Goal: Information Seeking & Learning: Learn about a topic

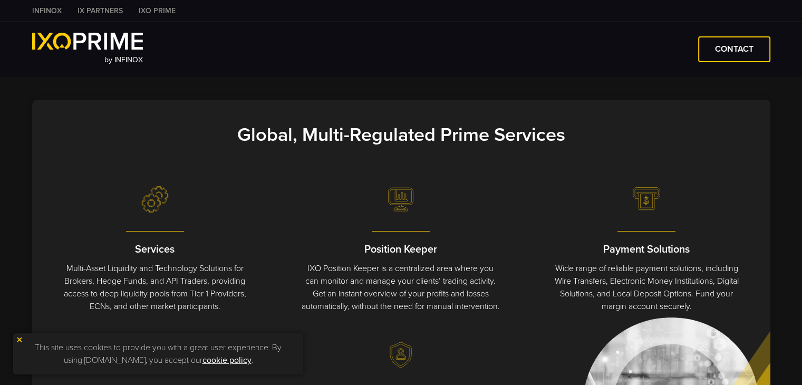
scroll to position [422, 0]
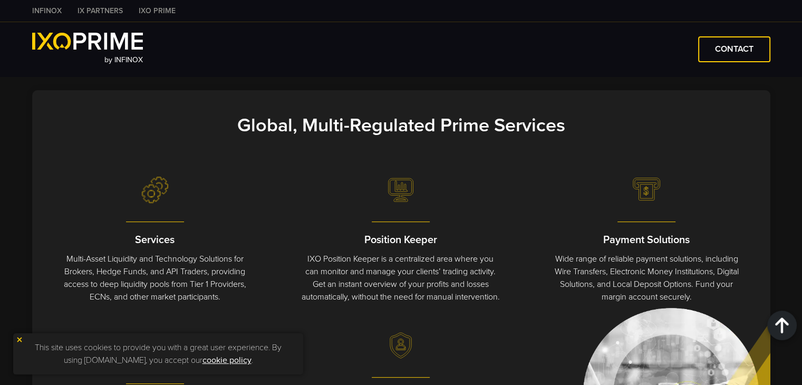
click at [21, 338] on img at bounding box center [19, 339] width 7 height 7
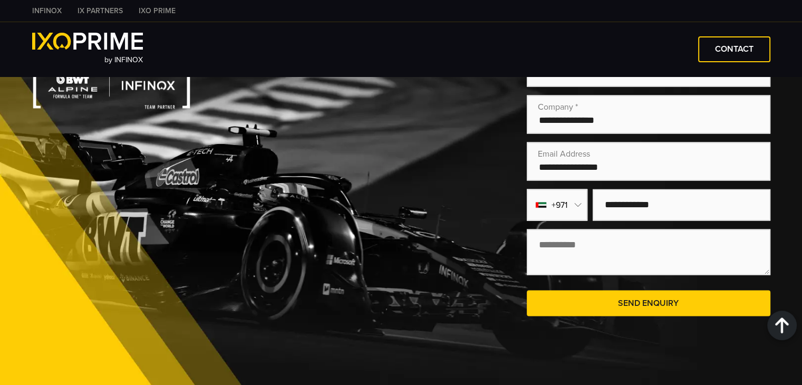
scroll to position [2029, 0]
click at [52, 7] on link "INFINOX" at bounding box center [46, 10] width 45 height 11
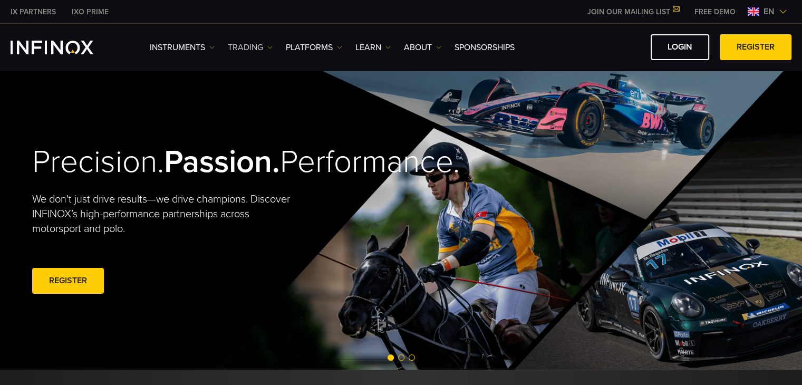
click at [271, 45] on img at bounding box center [269, 47] width 5 height 5
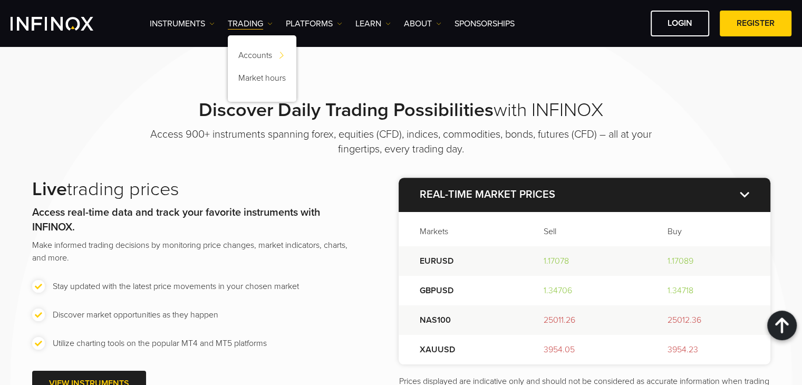
scroll to position [1160, 0]
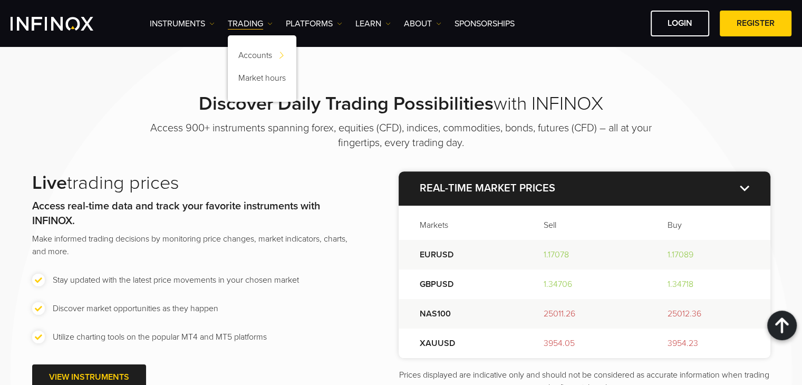
click at [112, 125] on div "Discover Daily Trading Possibilities with INFINOX Access 900+ instruments spann…" at bounding box center [401, 243] width 759 height 302
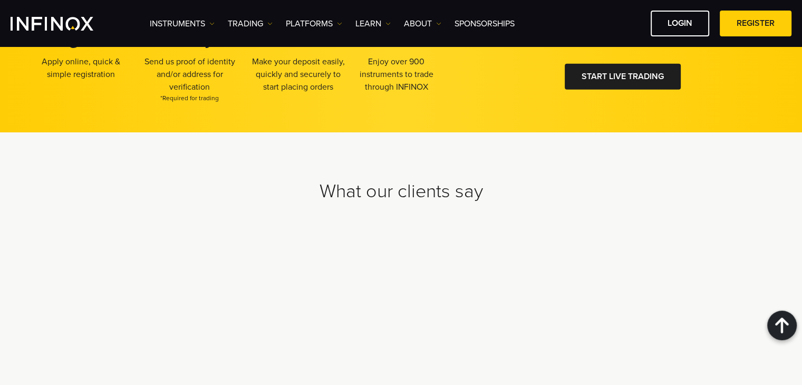
scroll to position [3314, 0]
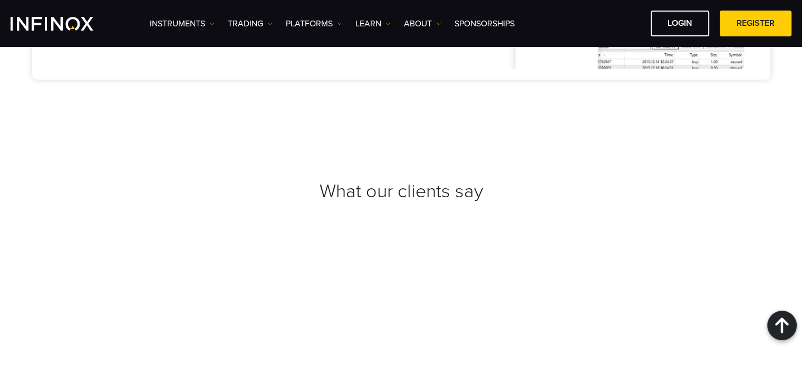
scroll to position [3912, 0]
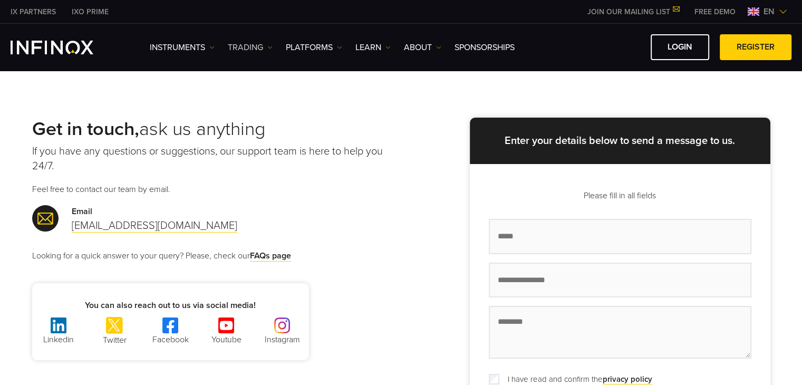
click at [261, 45] on link "TRADING" at bounding box center [250, 47] width 45 height 13
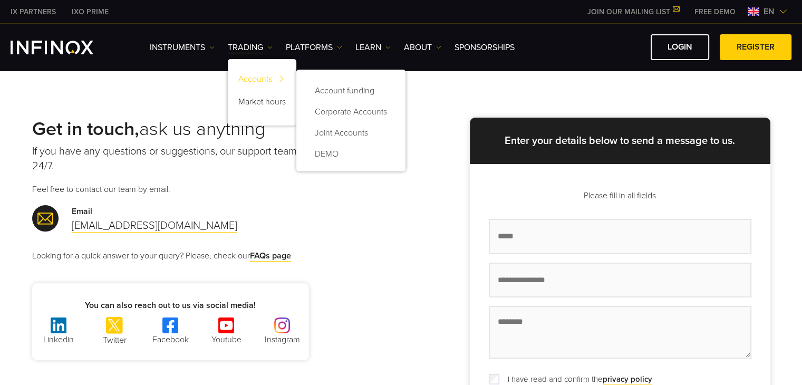
click at [245, 80] on link "Accounts" at bounding box center [262, 81] width 69 height 23
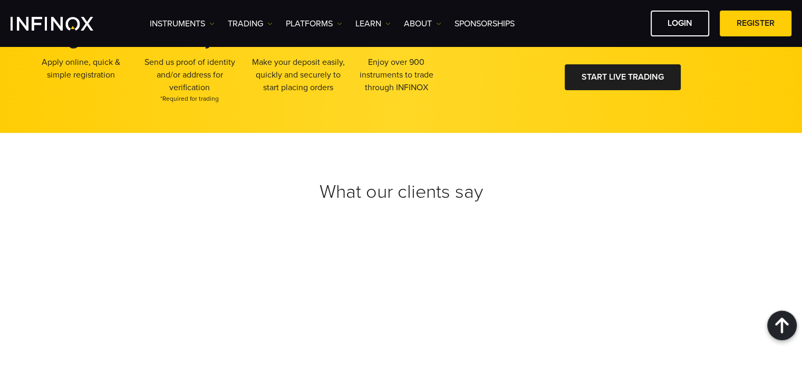
scroll to position [2273, 0]
click at [333, 22] on link "PLATFORMS" at bounding box center [314, 23] width 56 height 13
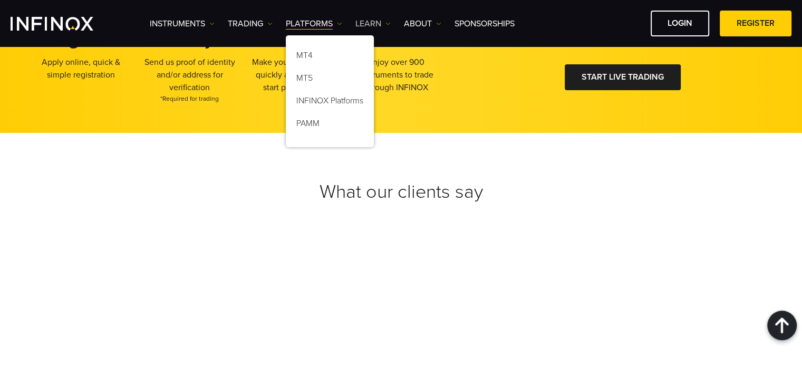
click at [387, 23] on img at bounding box center [387, 23] width 5 height 5
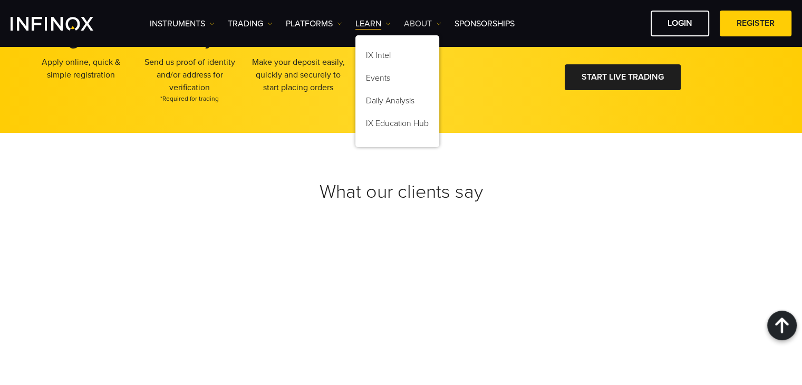
click at [434, 23] on link "ABOUT" at bounding box center [422, 23] width 37 height 13
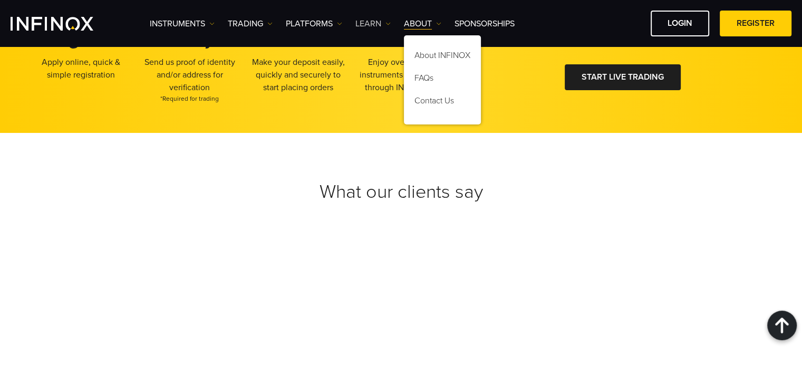
click at [387, 23] on img at bounding box center [387, 23] width 5 height 5
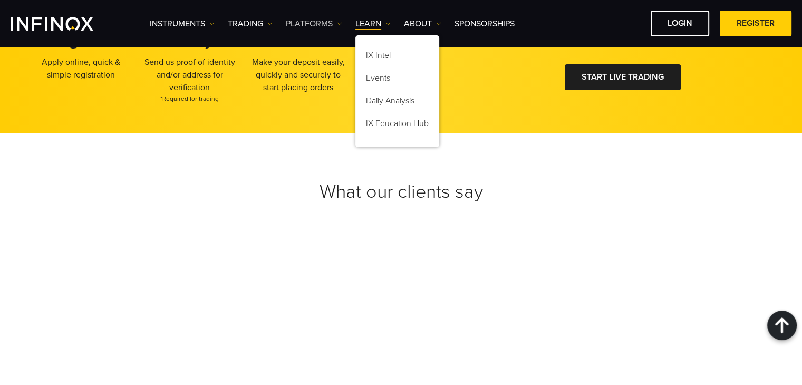
click at [306, 20] on link "PLATFORMS" at bounding box center [314, 23] width 56 height 13
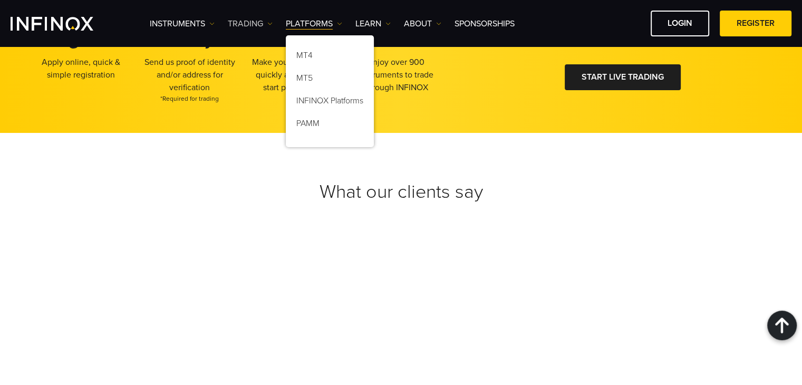
click at [264, 20] on link "TRADING" at bounding box center [250, 23] width 45 height 13
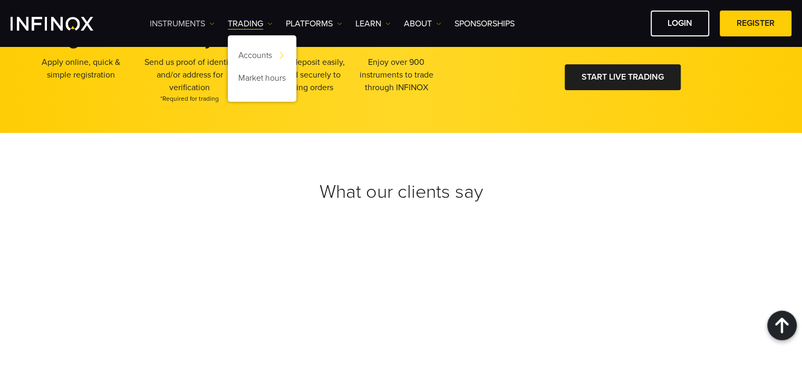
click at [197, 25] on link "Instruments" at bounding box center [182, 23] width 65 height 13
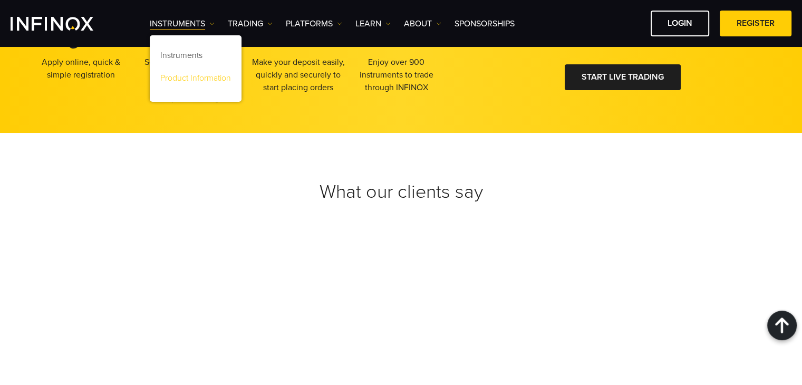
click at [199, 79] on link "Product Information" at bounding box center [196, 80] width 92 height 23
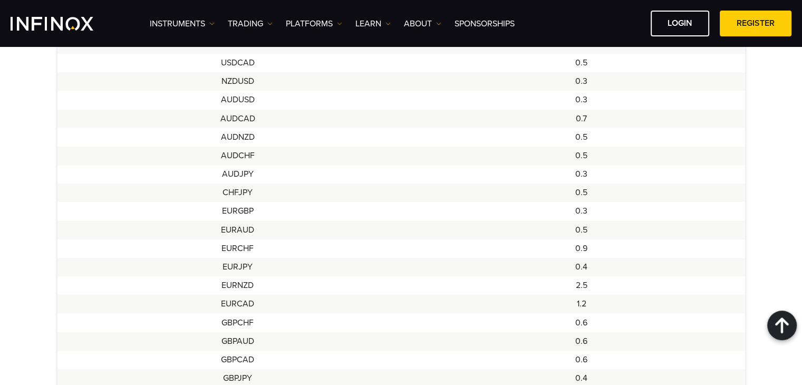
scroll to position [843, 0]
